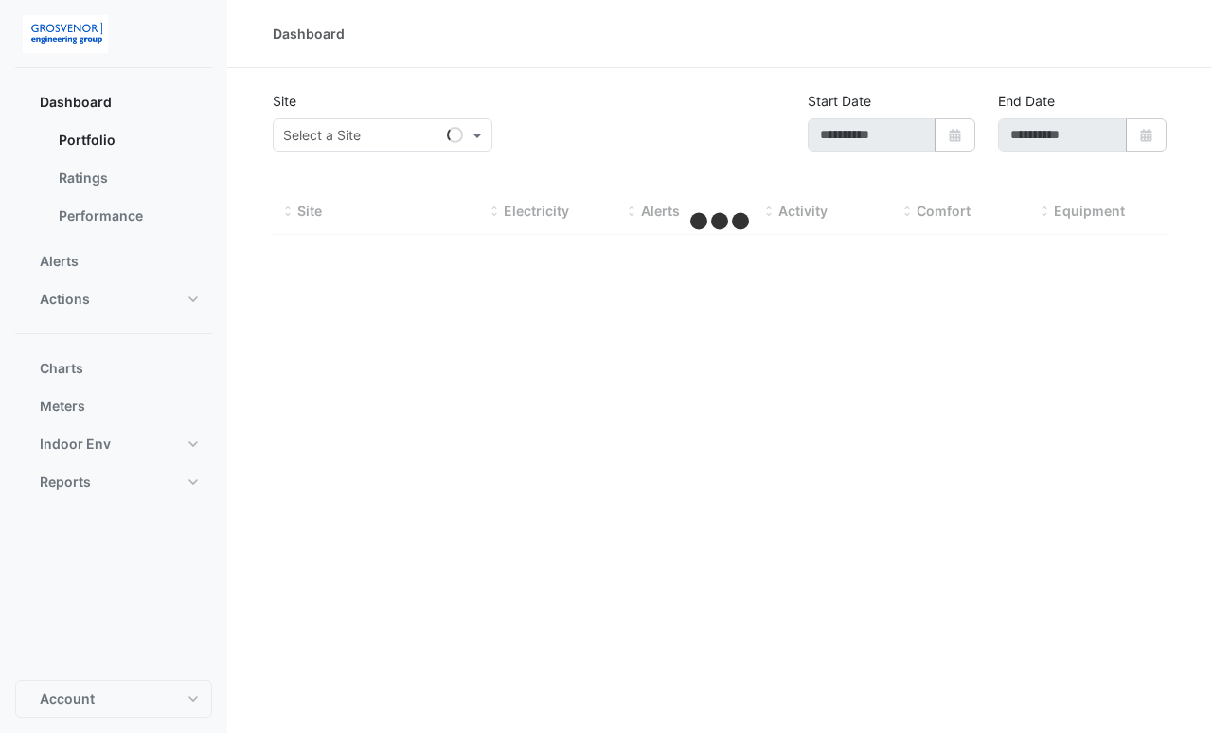
type input "**********"
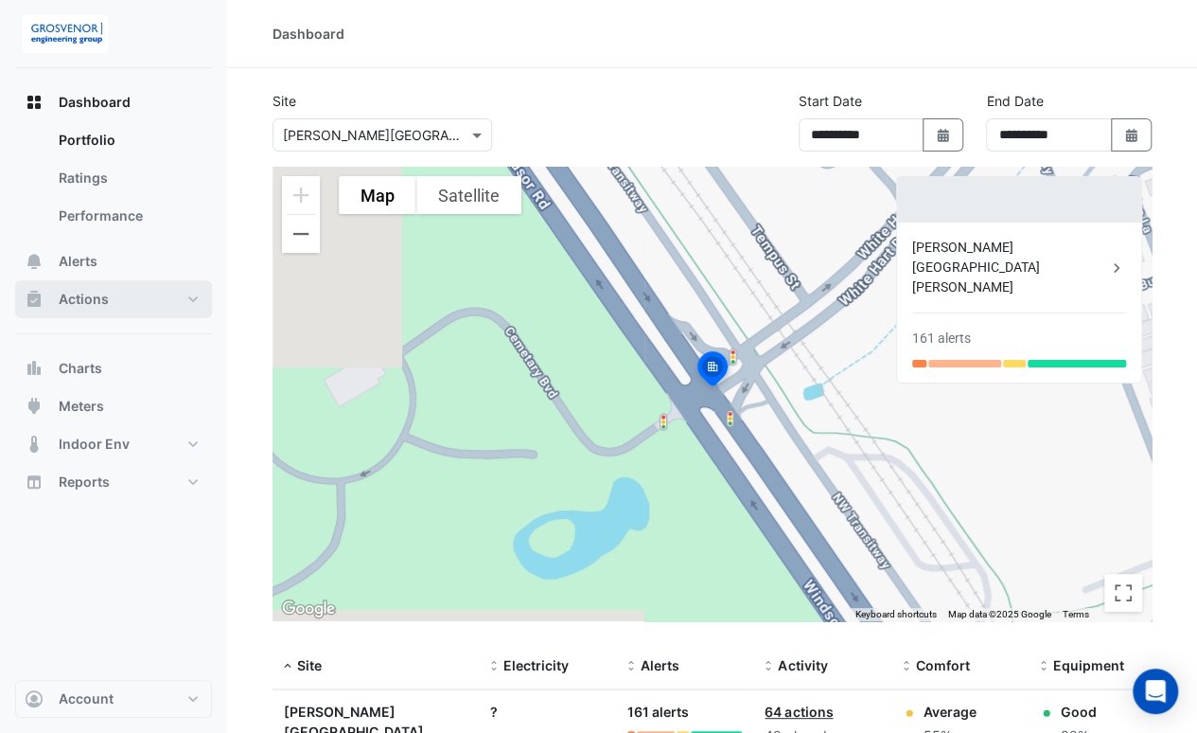
click at [104, 295] on span "Actions" at bounding box center [84, 299] width 50 height 19
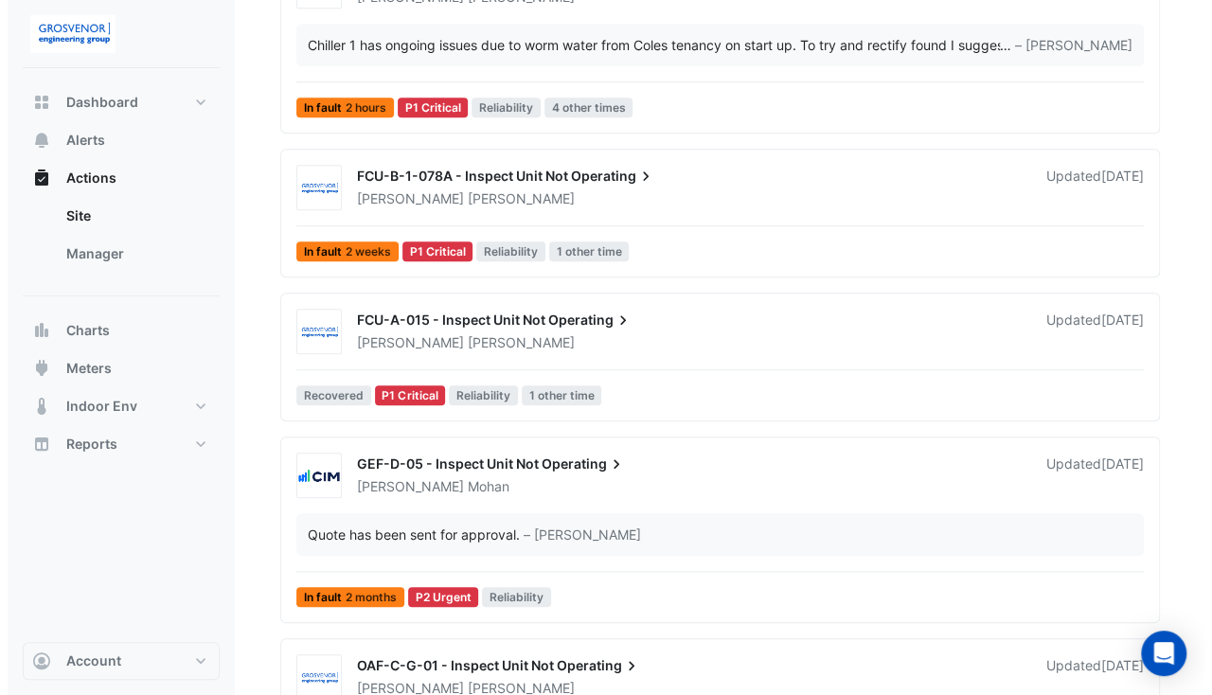
scroll to position [647, 0]
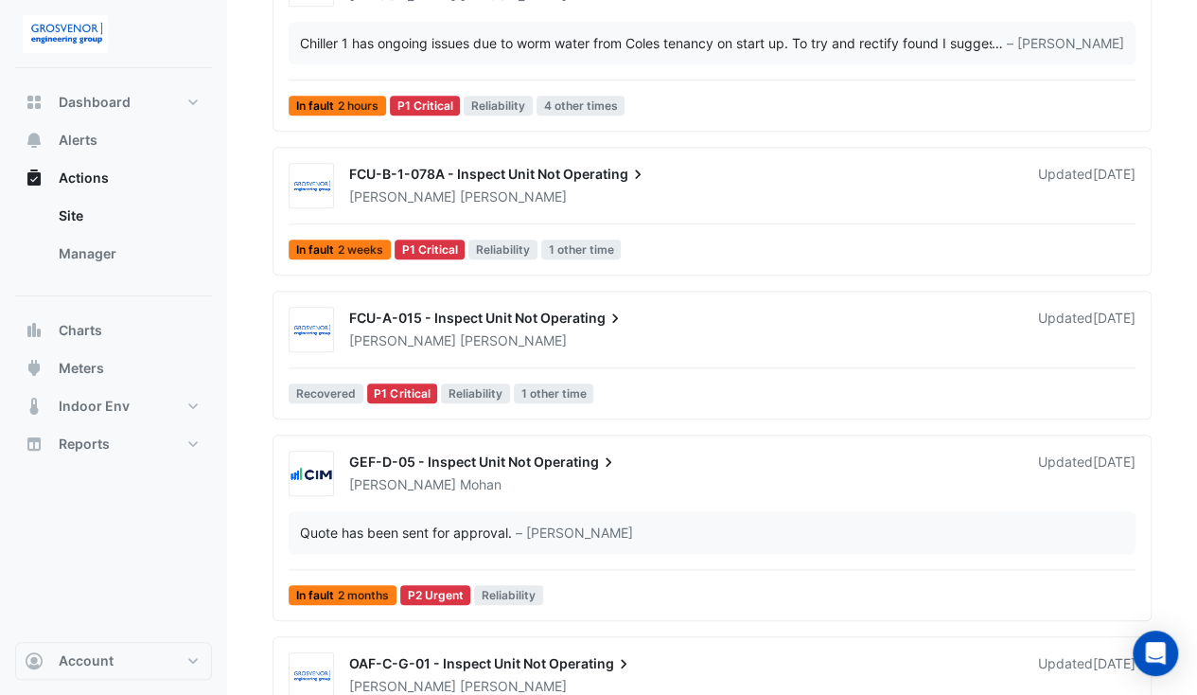
click at [407, 317] on span "FCU-A-015 - Inspect Unit Not" at bounding box center [443, 318] width 188 height 16
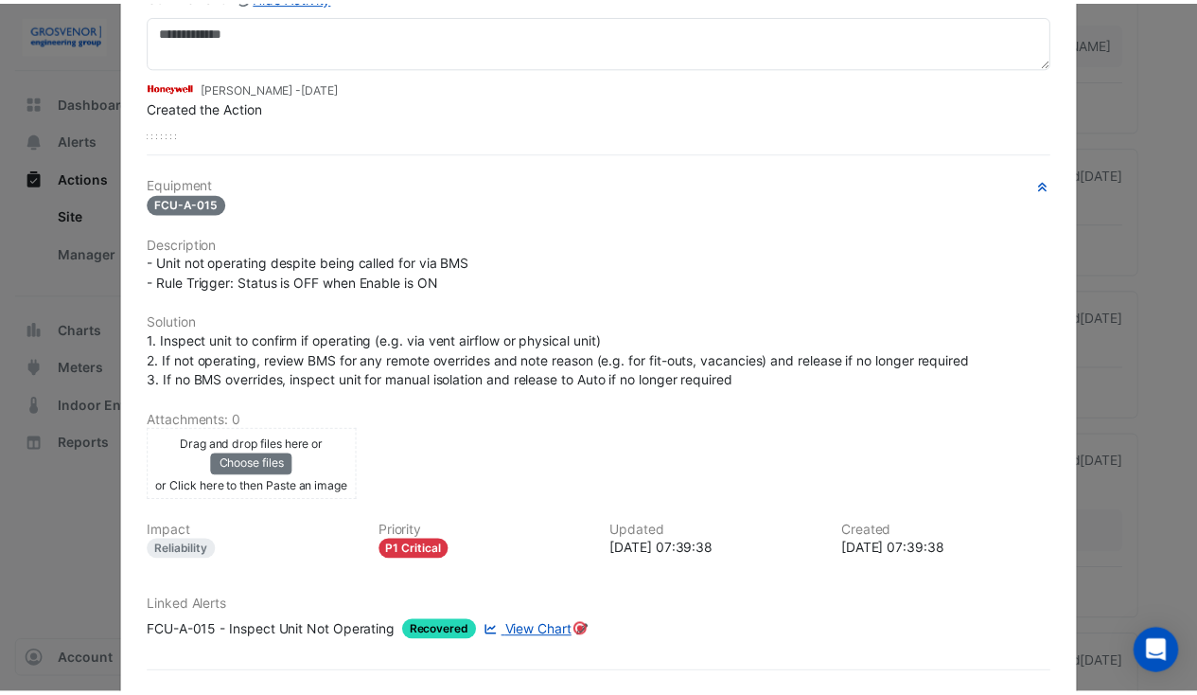
scroll to position [34, 0]
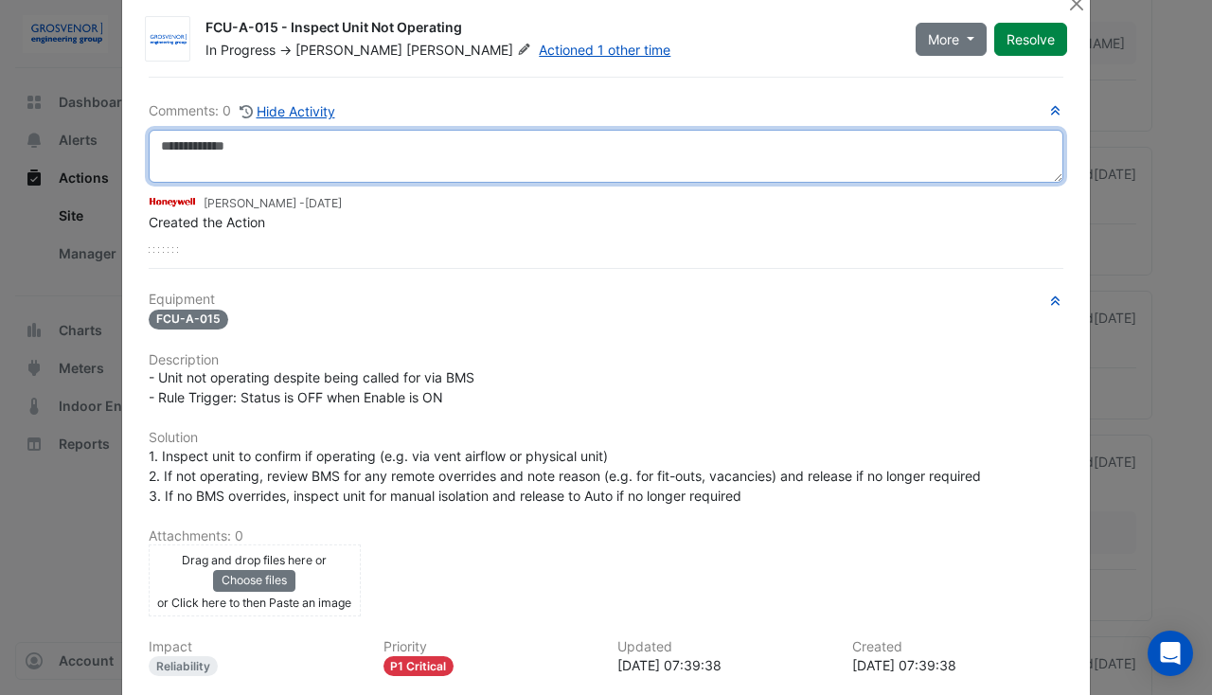
click at [327, 147] on textarea at bounding box center [606, 156] width 914 height 53
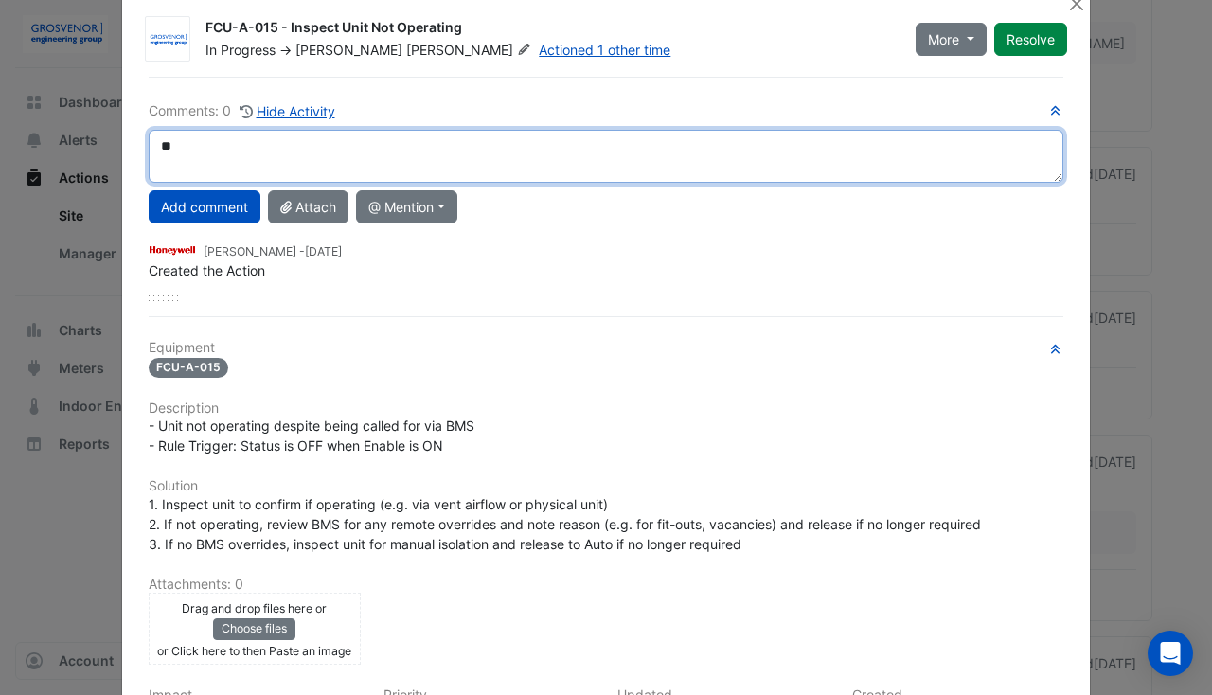
type textarea "*"
type textarea "**********"
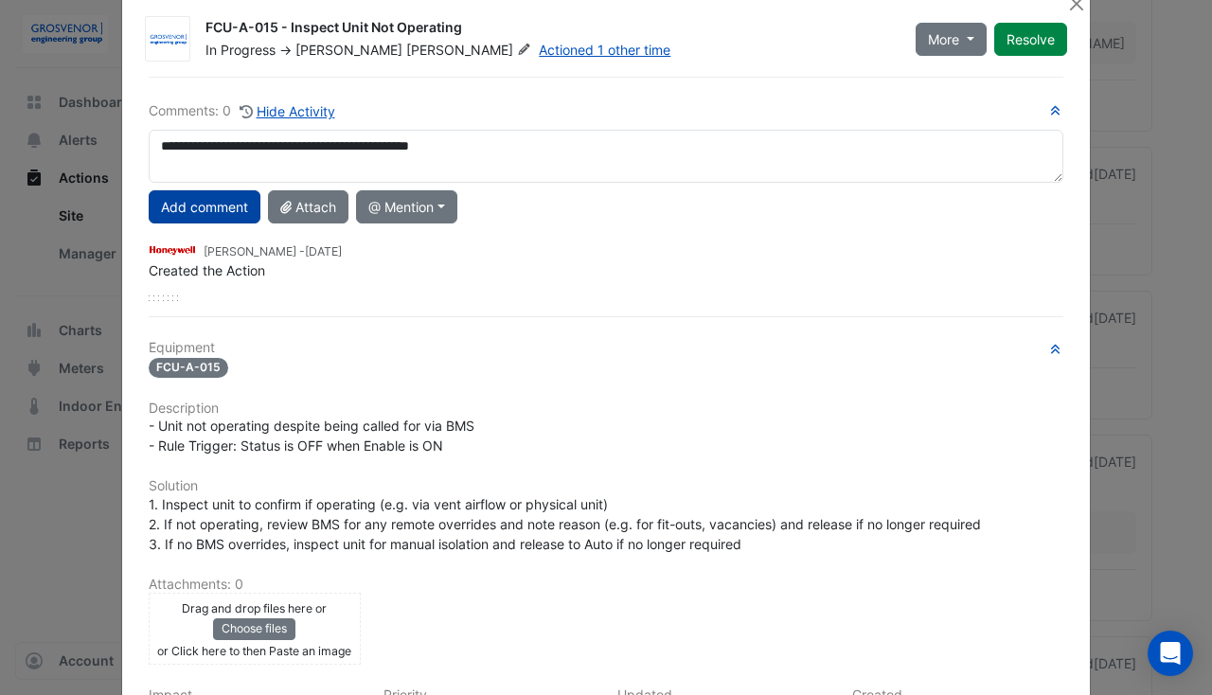
click at [197, 196] on button "Add comment" at bounding box center [205, 206] width 112 height 33
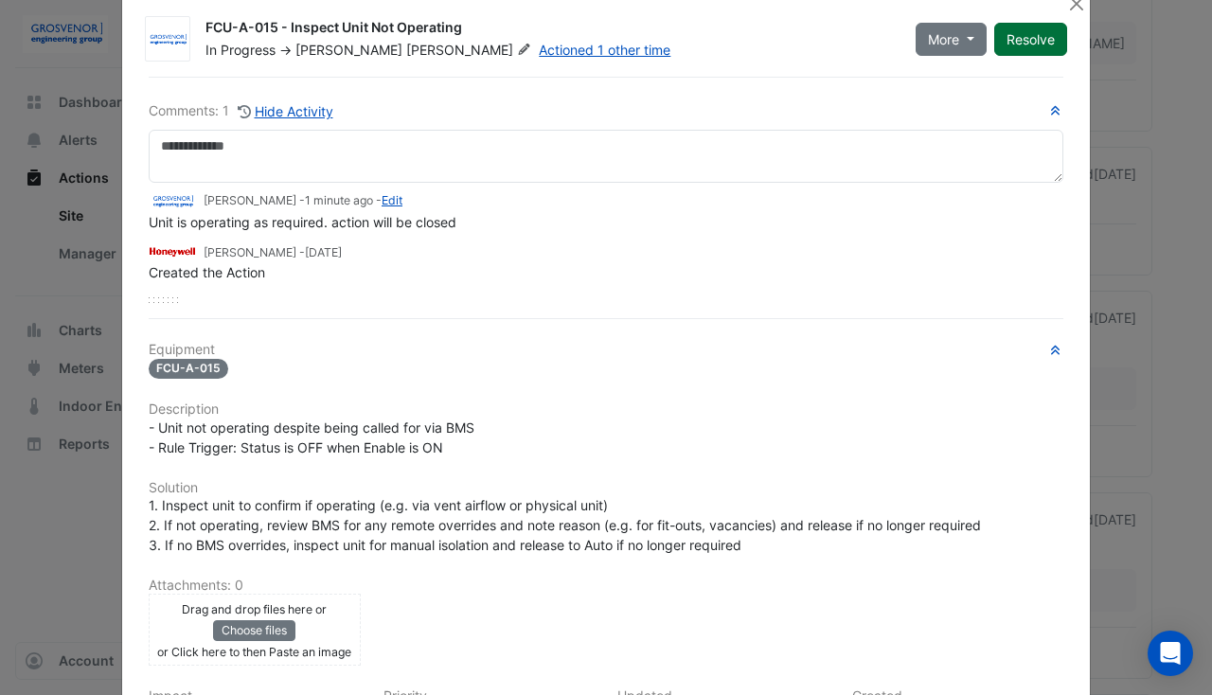
click at [1024, 44] on button "Resolve" at bounding box center [1030, 39] width 73 height 33
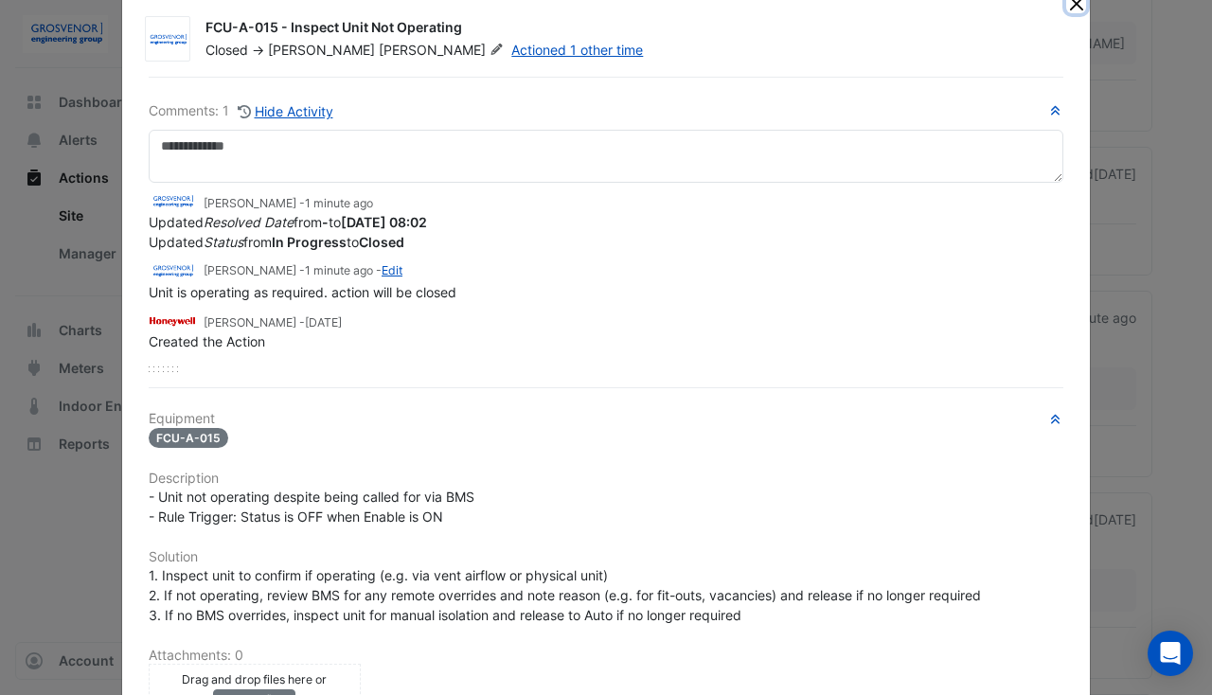
click at [1066, 1] on button "Close" at bounding box center [1076, 3] width 20 height 20
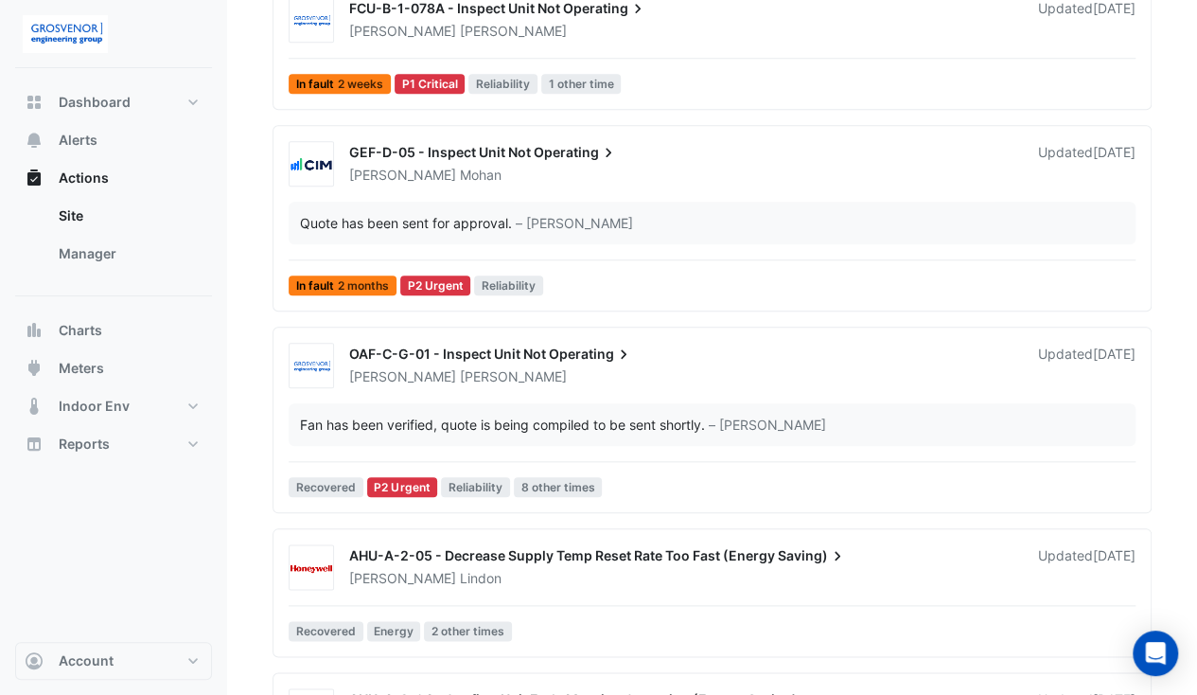
scroll to position [816, 0]
